Goal: Find specific page/section: Find specific page/section

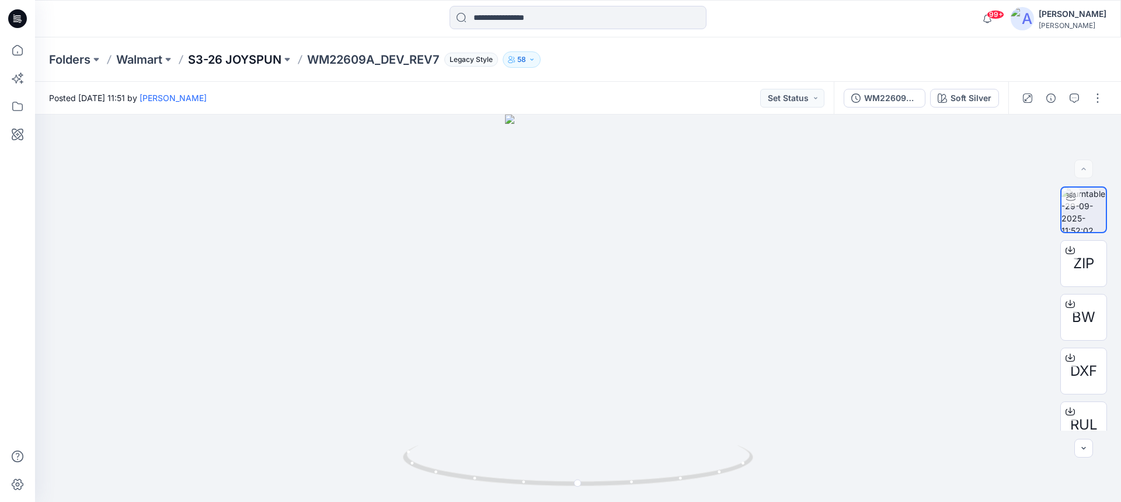
click at [266, 56] on p "S3-26 JOYSPUN" at bounding box center [234, 59] width 93 height 16
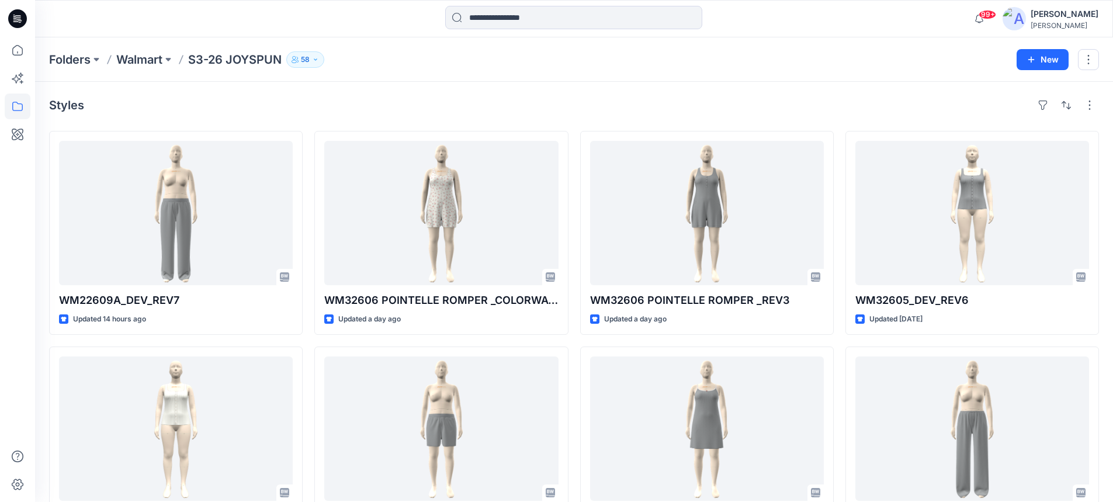
click at [22, 19] on icon at bounding box center [17, 18] width 19 height 19
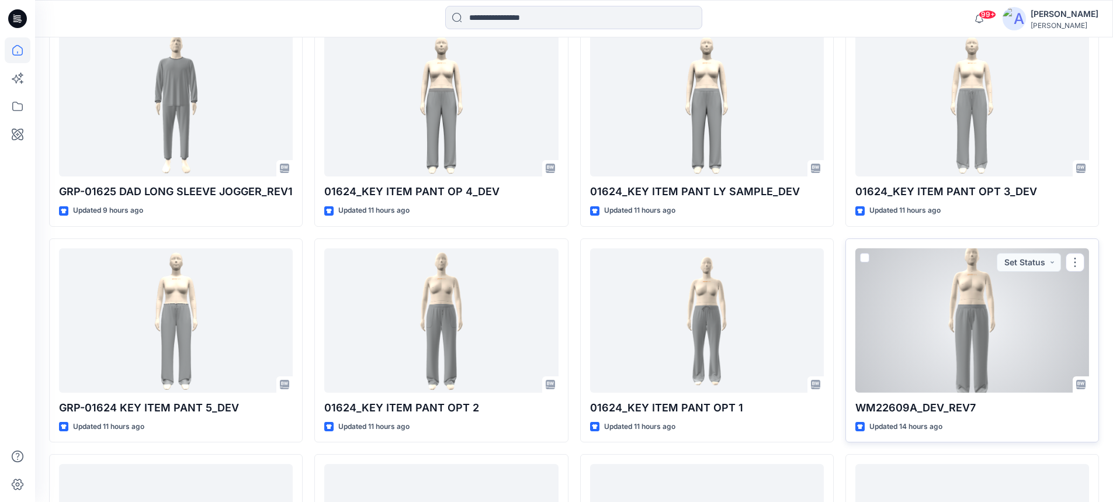
scroll to position [502, 0]
